Goal: Entertainment & Leisure: Consume media (video, audio)

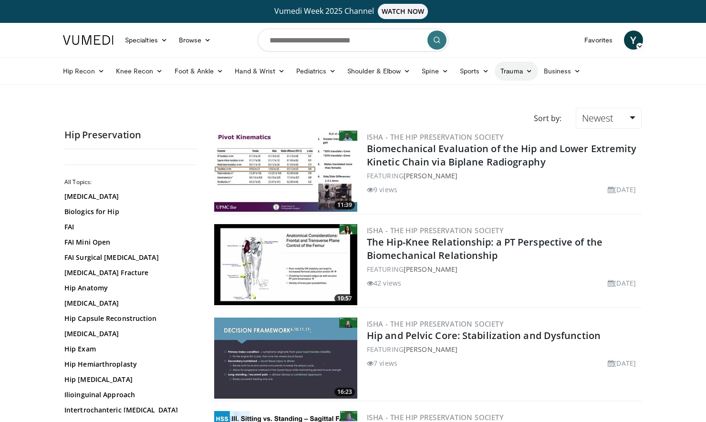
click at [512, 70] on link "Trauma" at bounding box center [515, 71] width 43 height 19
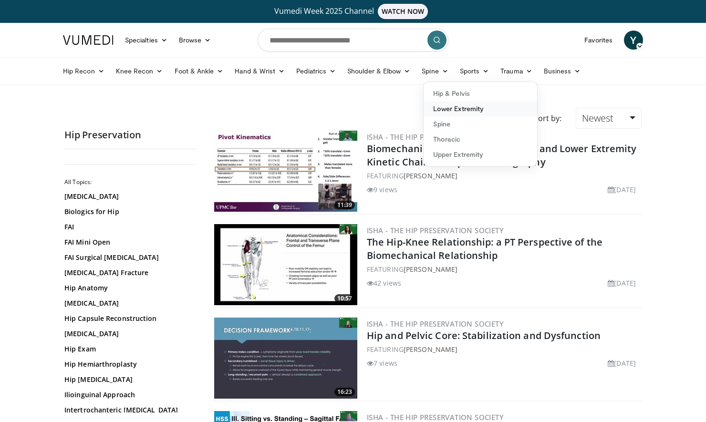
click at [472, 113] on link "Lower Extremity" at bounding box center [479, 108] width 113 height 15
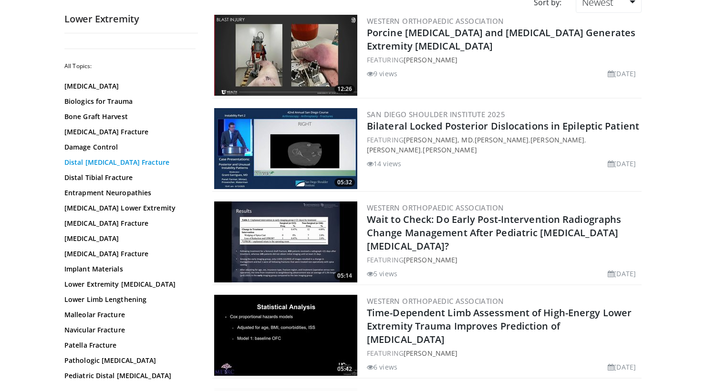
click at [122, 162] on link "Distal Femur Fracture" at bounding box center [128, 163] width 129 height 10
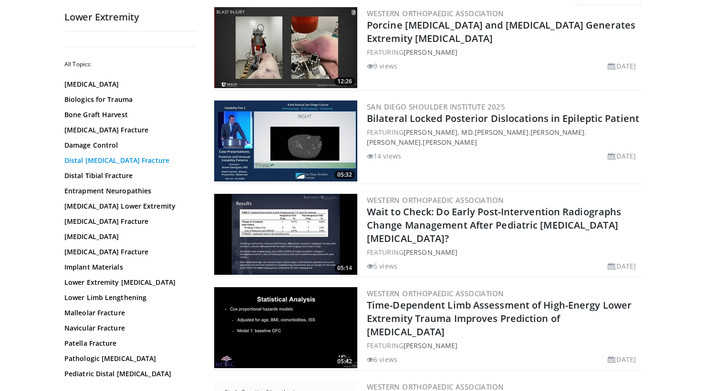
scroll to position [146, 0]
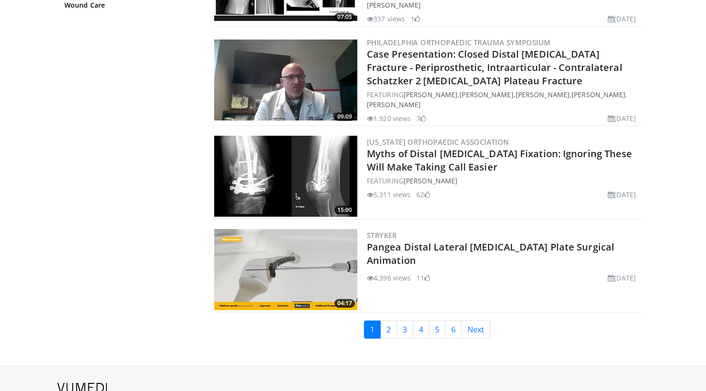
scroll to position [2169, 0]
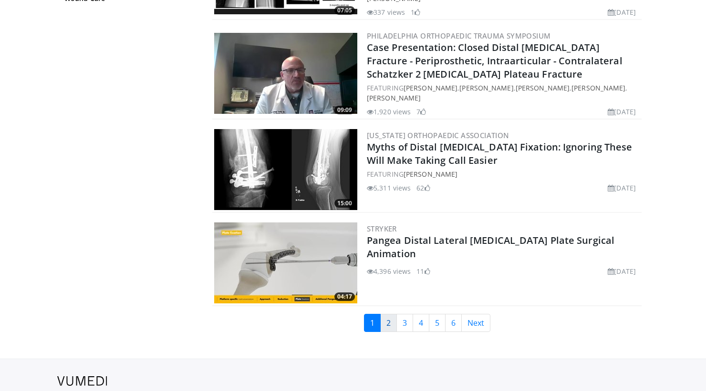
click at [641, 45] on div "09:09 Philadelphia Orthopaedic Trauma Symposium Case Presentation: Closed Dista…" at bounding box center [426, 74] width 429 height 92
click at [391, 314] on link "2" at bounding box center [388, 323] width 17 height 18
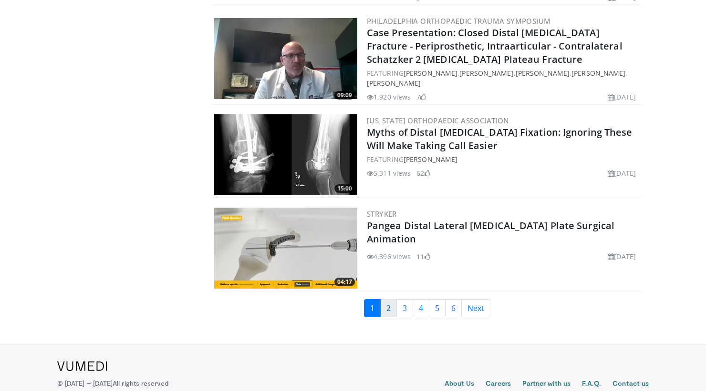
scroll to position [2197, 0]
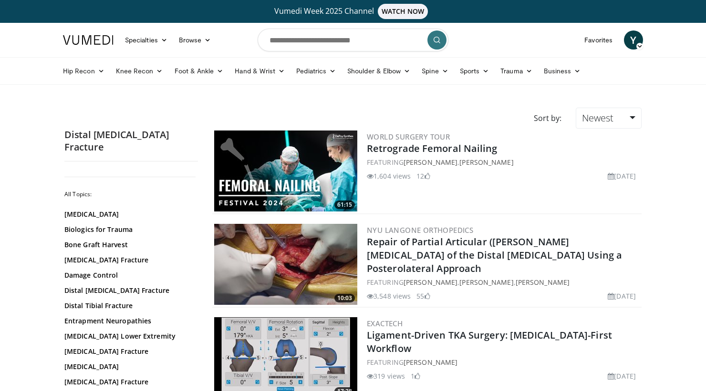
click at [264, 197] on img at bounding box center [285, 171] width 143 height 81
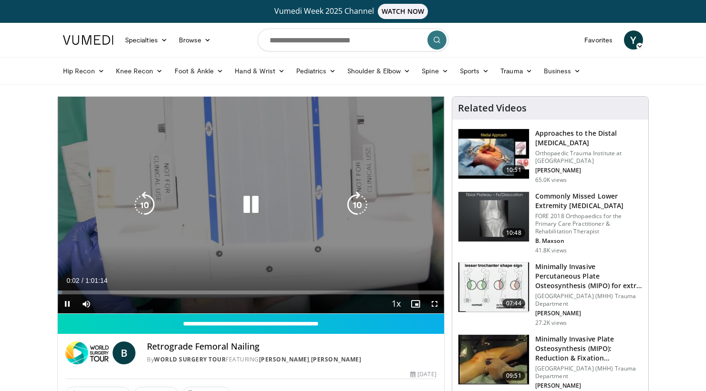
click at [190, 201] on div "Video Player" at bounding box center [251, 204] width 232 height 19
click at [367, 193] on icon "Video Player" at bounding box center [357, 205] width 27 height 27
click at [361, 206] on icon "Video Player" at bounding box center [357, 205] width 27 height 27
click at [357, 208] on icon "Video Player" at bounding box center [357, 205] width 27 height 27
click at [359, 200] on icon "Video Player" at bounding box center [357, 205] width 27 height 27
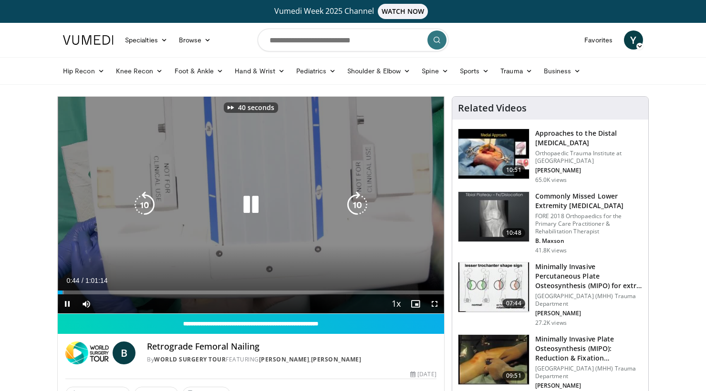
click at [358, 197] on icon "Video Player" at bounding box center [357, 205] width 27 height 27
click at [358, 198] on icon "Video Player" at bounding box center [357, 205] width 27 height 27
click at [359, 200] on icon "Video Player" at bounding box center [357, 205] width 27 height 27
click at [357, 202] on icon "Video Player" at bounding box center [357, 205] width 27 height 27
click at [359, 200] on icon "Video Player" at bounding box center [357, 205] width 27 height 27
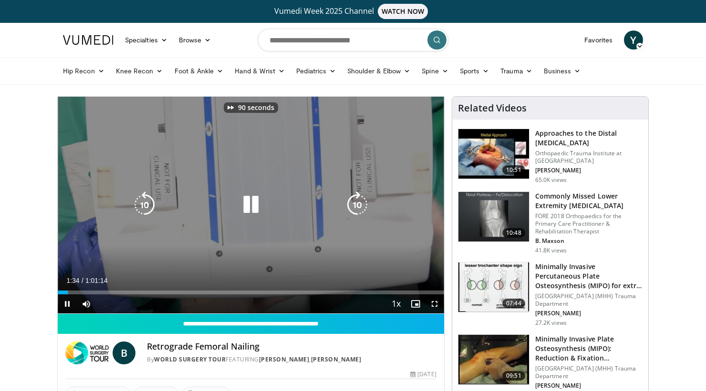
click at [359, 196] on icon "Video Player" at bounding box center [357, 205] width 27 height 27
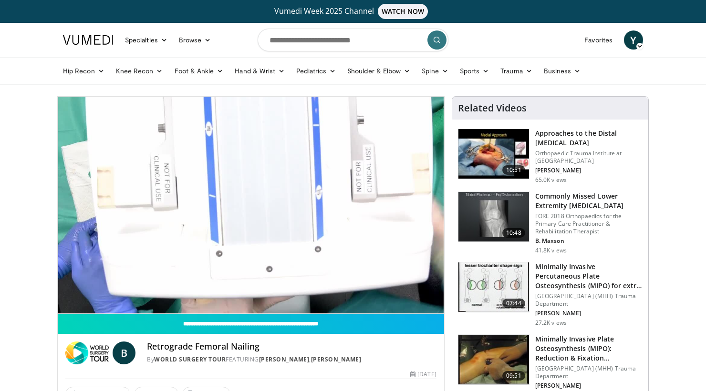
click at [347, 222] on div "100 seconds Tap to unmute" at bounding box center [251, 205] width 386 height 217
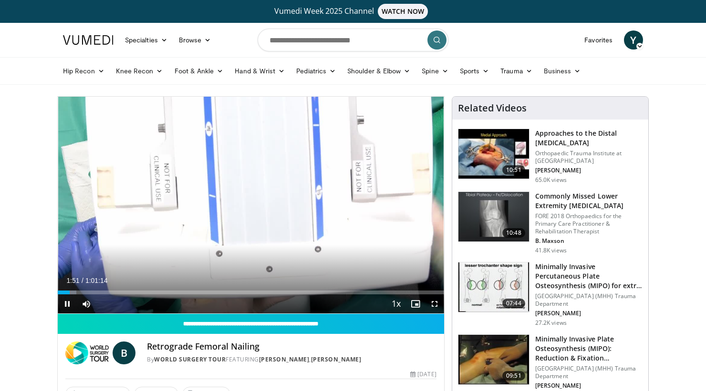
click at [356, 195] on div "100 seconds Tap to unmute" at bounding box center [251, 205] width 386 height 217
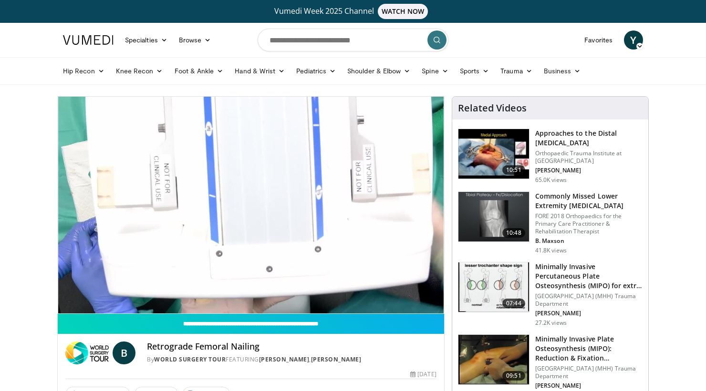
click at [345, 188] on div "100 seconds Tap to unmute" at bounding box center [251, 205] width 386 height 217
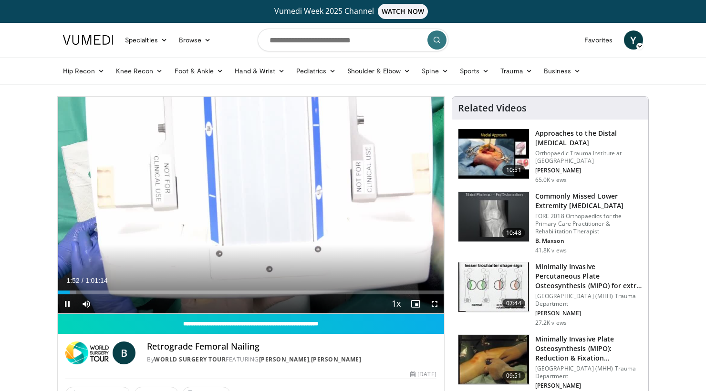
click at [315, 184] on div "100 seconds Tap to unmute" at bounding box center [251, 205] width 386 height 217
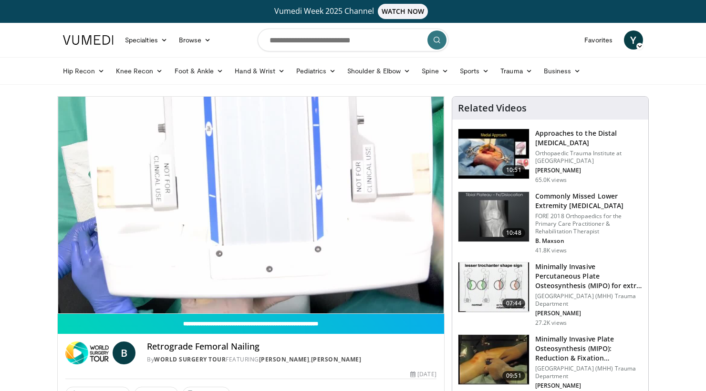
click at [327, 200] on div "100 seconds Tap to unmute" at bounding box center [251, 205] width 386 height 217
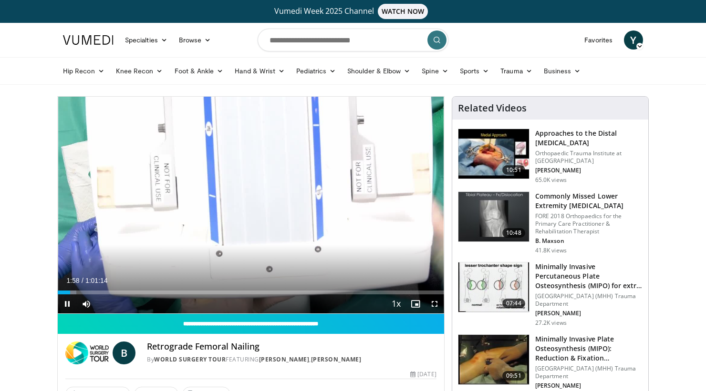
click at [106, 296] on div "Current Time 1:58 / Duration 1:01:14 Pause Skip Backward Skip Forward Mute Load…" at bounding box center [251, 304] width 386 height 19
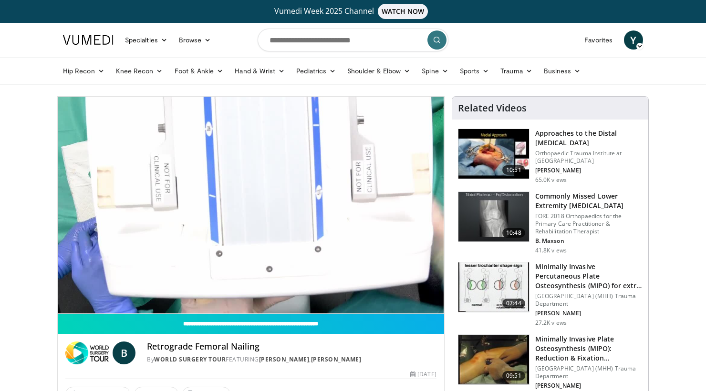
click at [181, 272] on div "100 seconds Tap to unmute" at bounding box center [251, 205] width 386 height 217
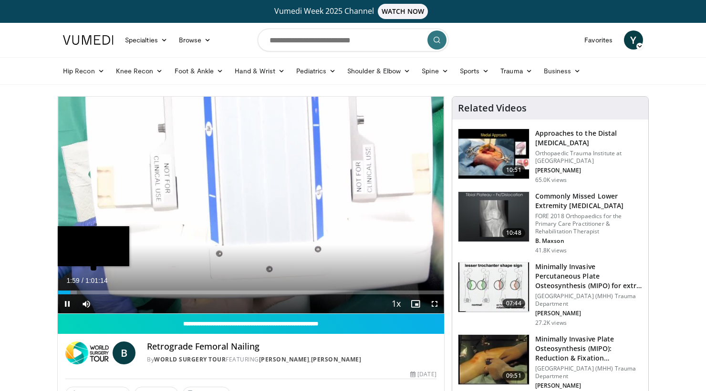
click at [157, 289] on div "Loaded : 4.90% 0:01:59" at bounding box center [251, 290] width 386 height 9
